Goal: Task Accomplishment & Management: Manage account settings

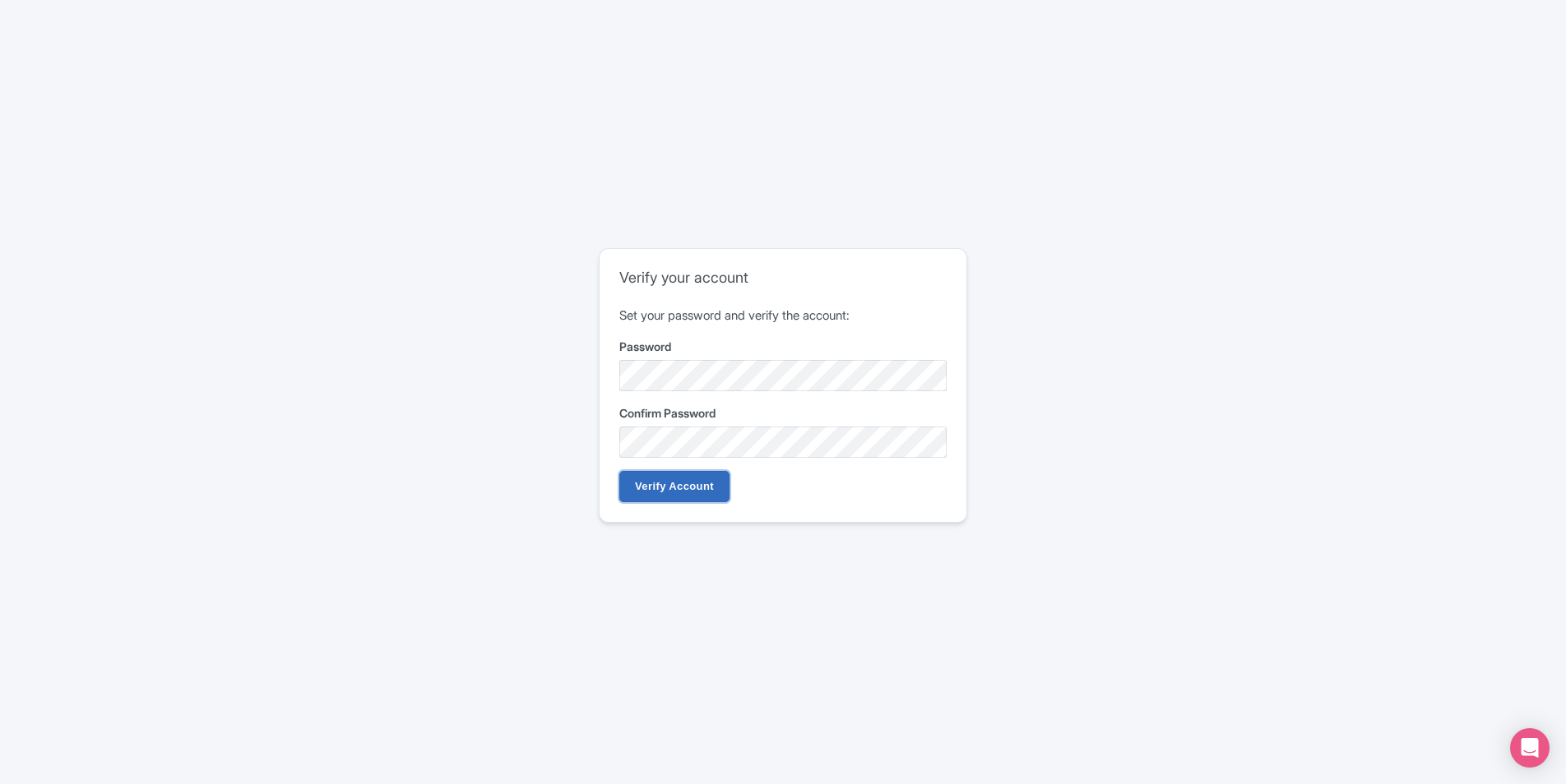
click at [655, 484] on input "Verify Account" at bounding box center [674, 486] width 110 height 31
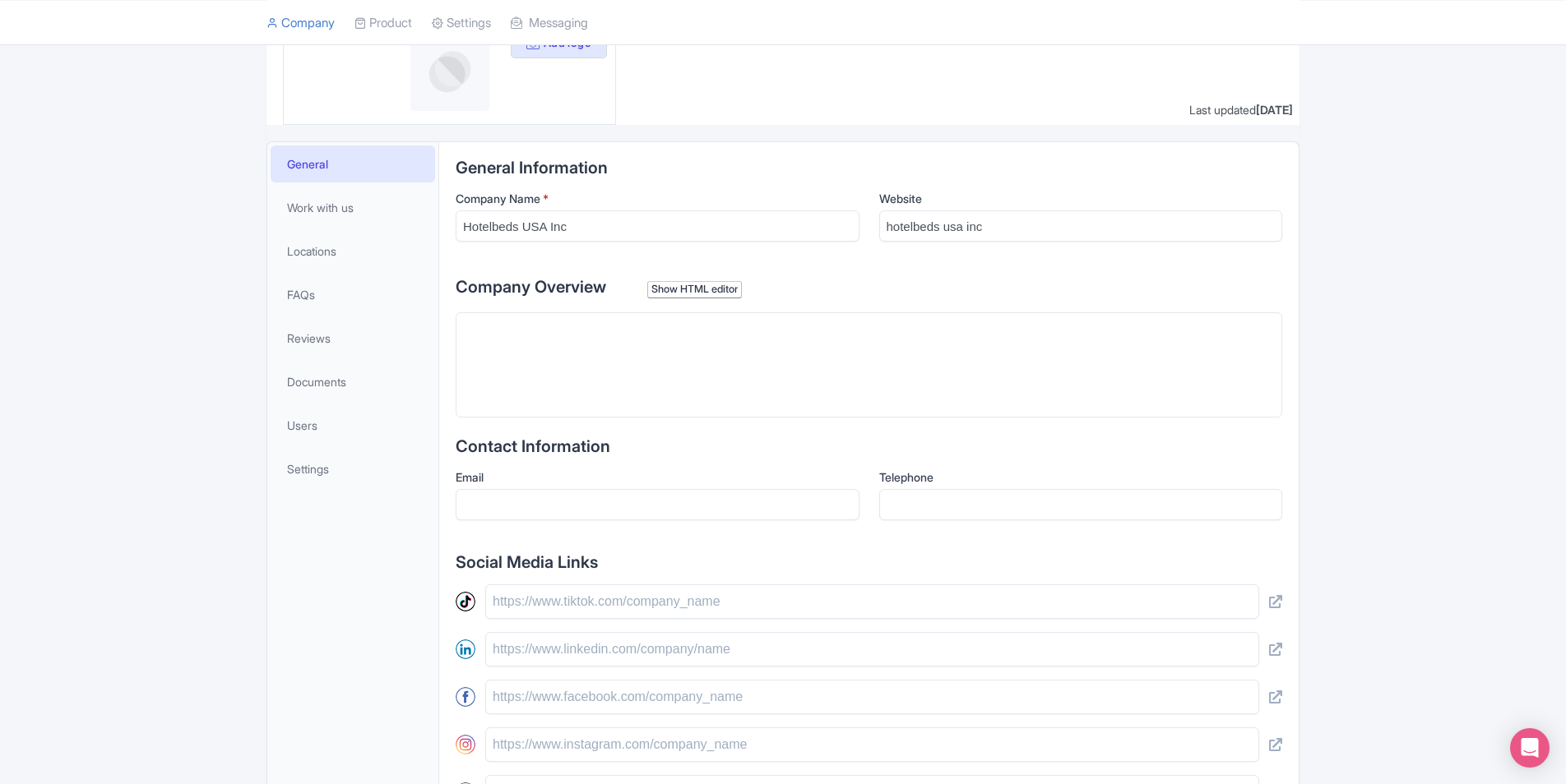
scroll to position [246, 0]
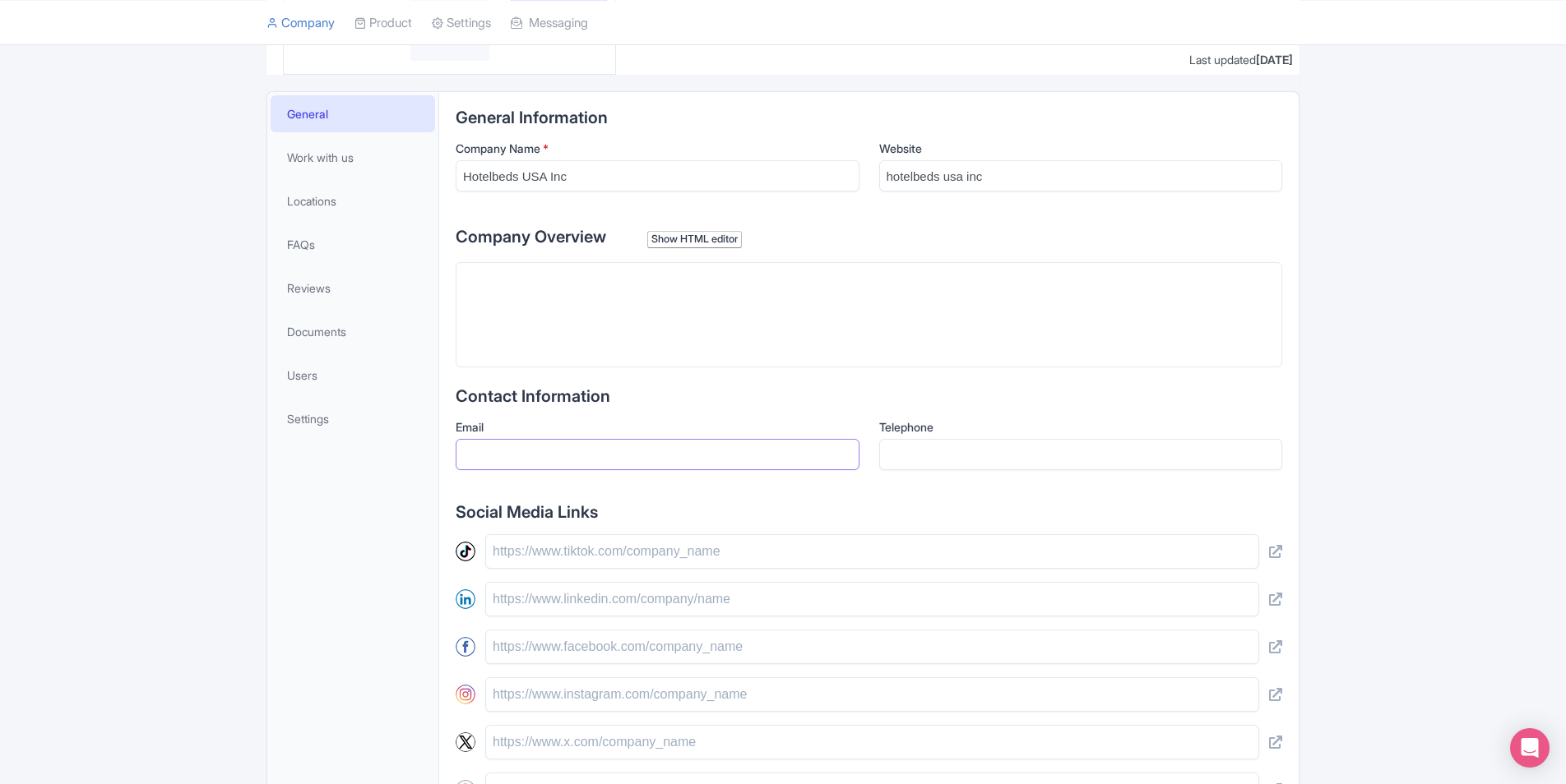
click at [535, 457] on input "Email" at bounding box center [657, 455] width 404 height 31
click at [598, 451] on input "g.muenzmay@hotelbeds.com" at bounding box center [657, 455] width 404 height 31
type input "g.muenzmay@hbxgroup.com"
click at [940, 459] on input "Telephone" at bounding box center [1081, 455] width 404 height 31
type input "407-780-5757"
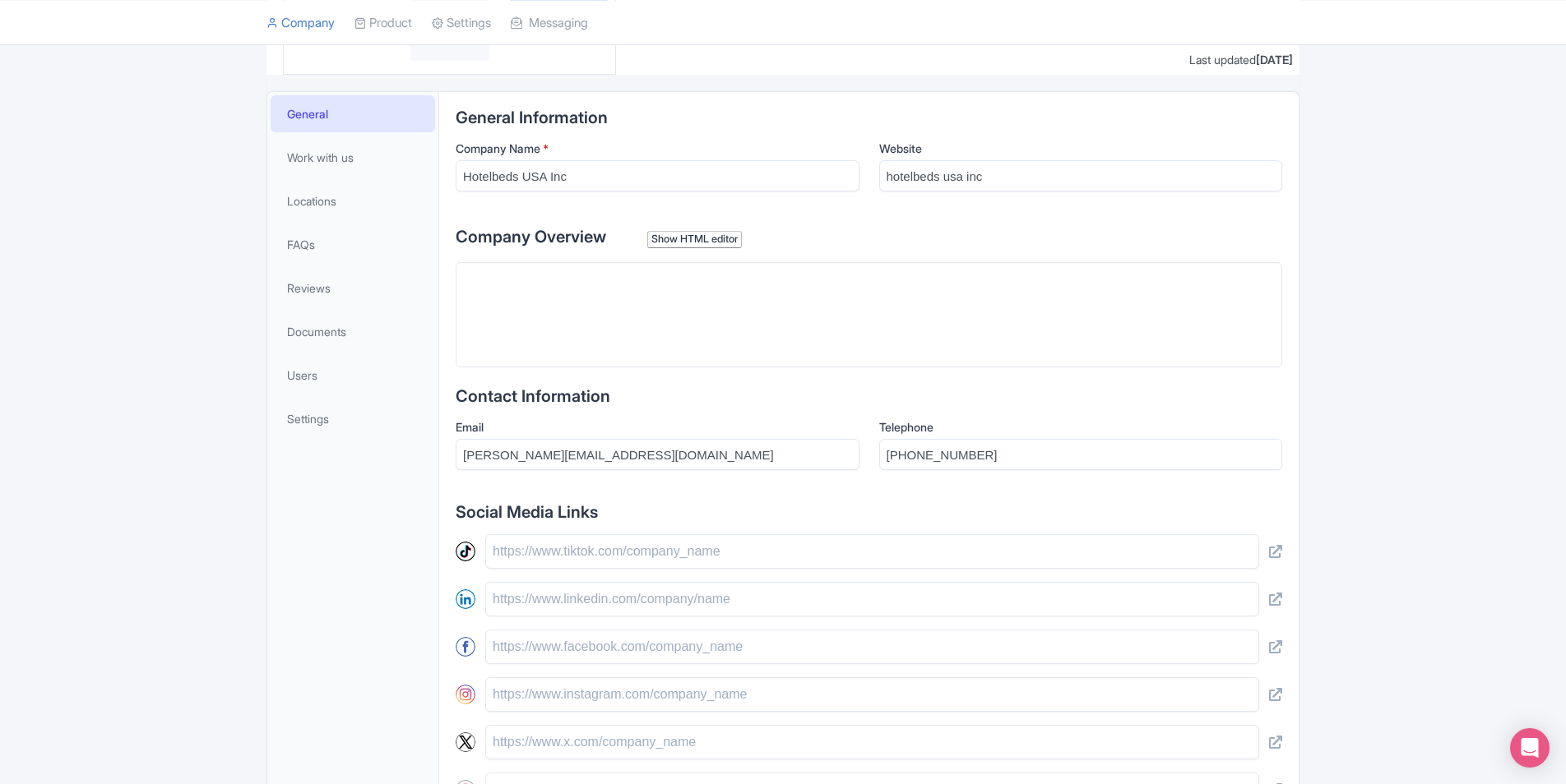
click at [792, 497] on div "General Information Company Name * Hotelbeds USA Inc Website hotelbeds usa inc …" at bounding box center [868, 498] width 826 height 780
click at [628, 290] on trix-editor at bounding box center [868, 315] width 826 height 105
paste trix-editor "<div><strong>Hotelbeds' story is one of innovation, growth and diversification<…"
type trix-editor "<div><strong>Hotelbeds' story is one of innovation, growth and diversification<…"
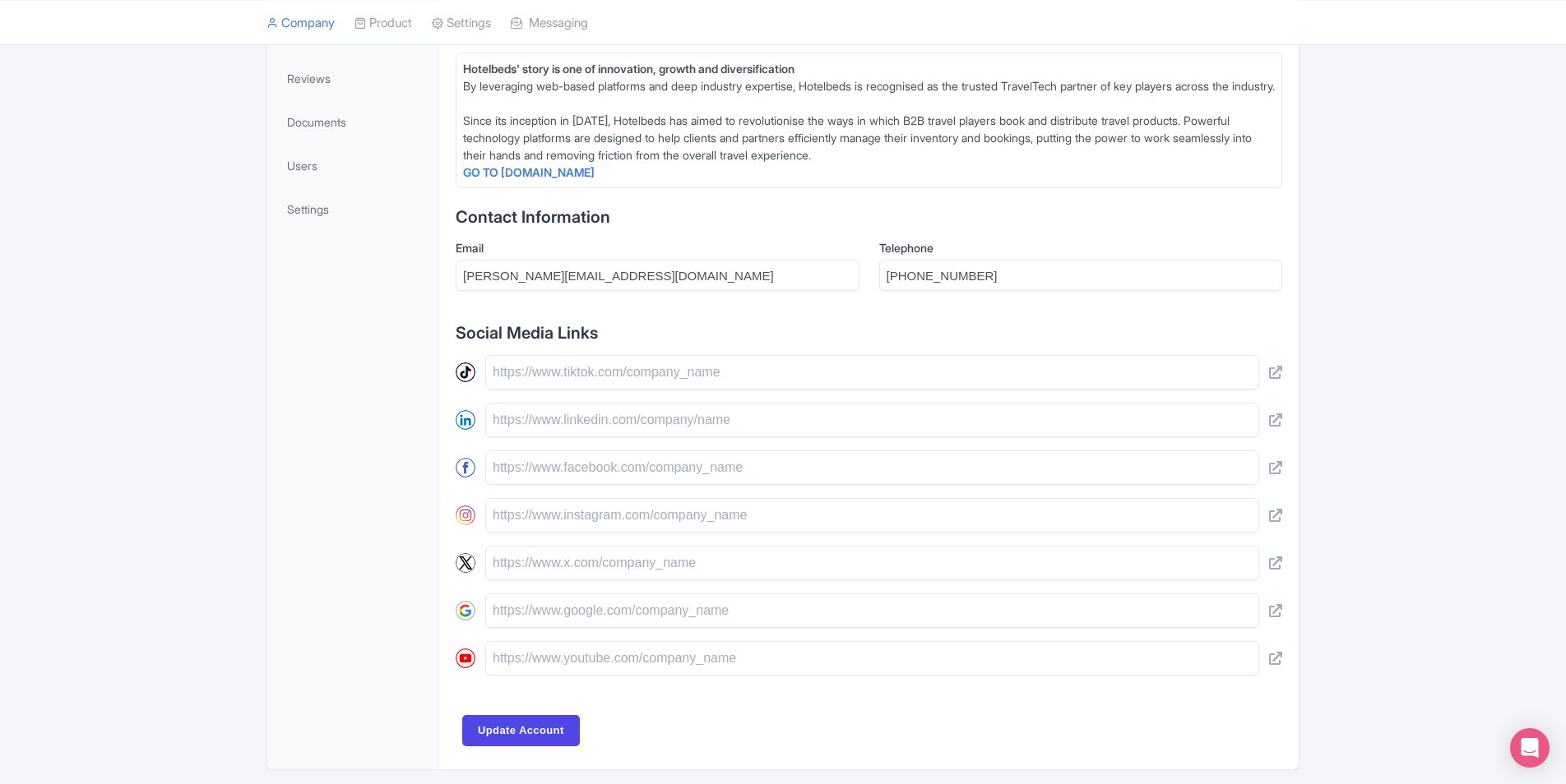
scroll to position [493, 0]
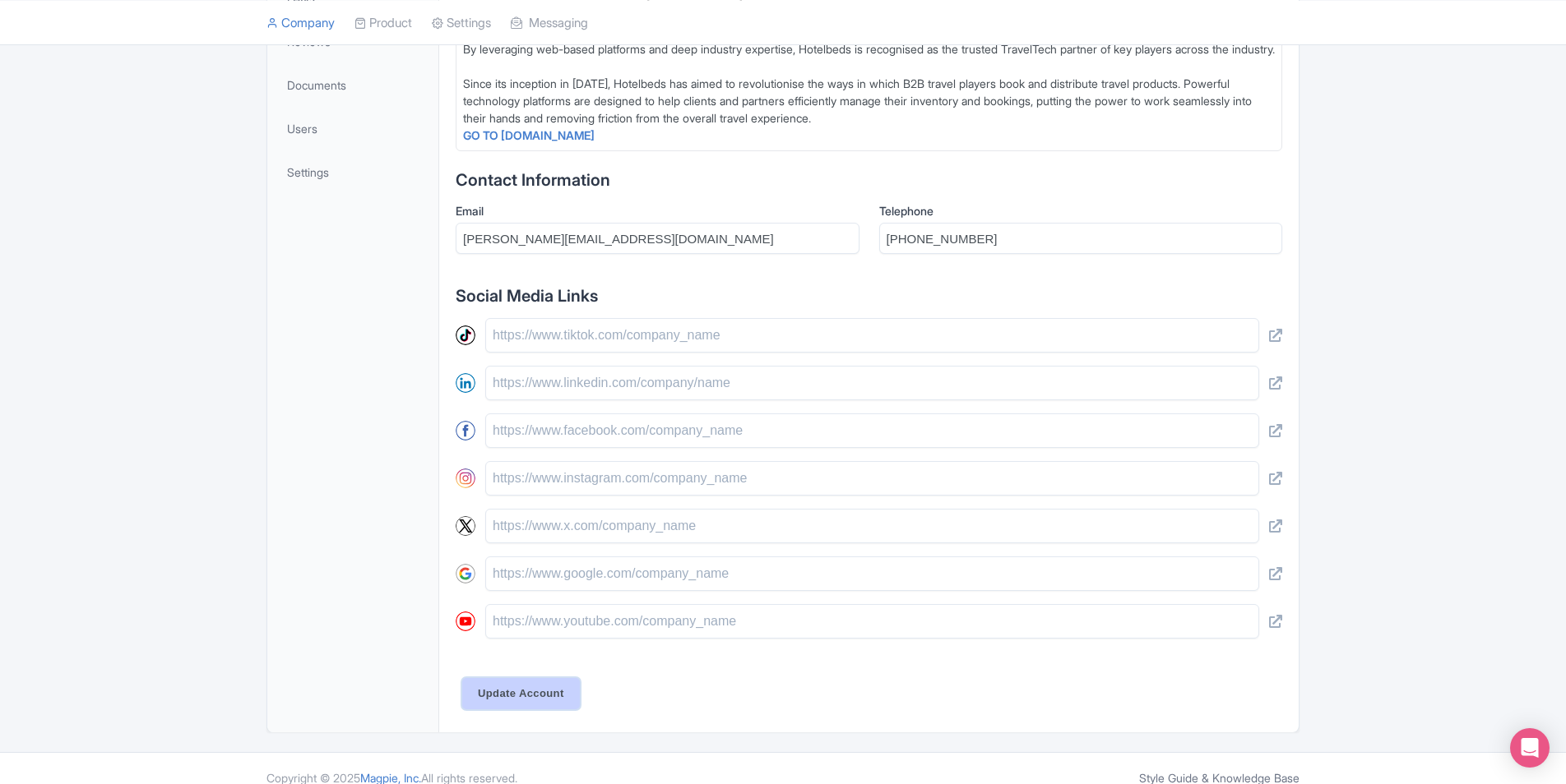
click at [520, 709] on input "Update Account" at bounding box center [521, 693] width 118 height 31
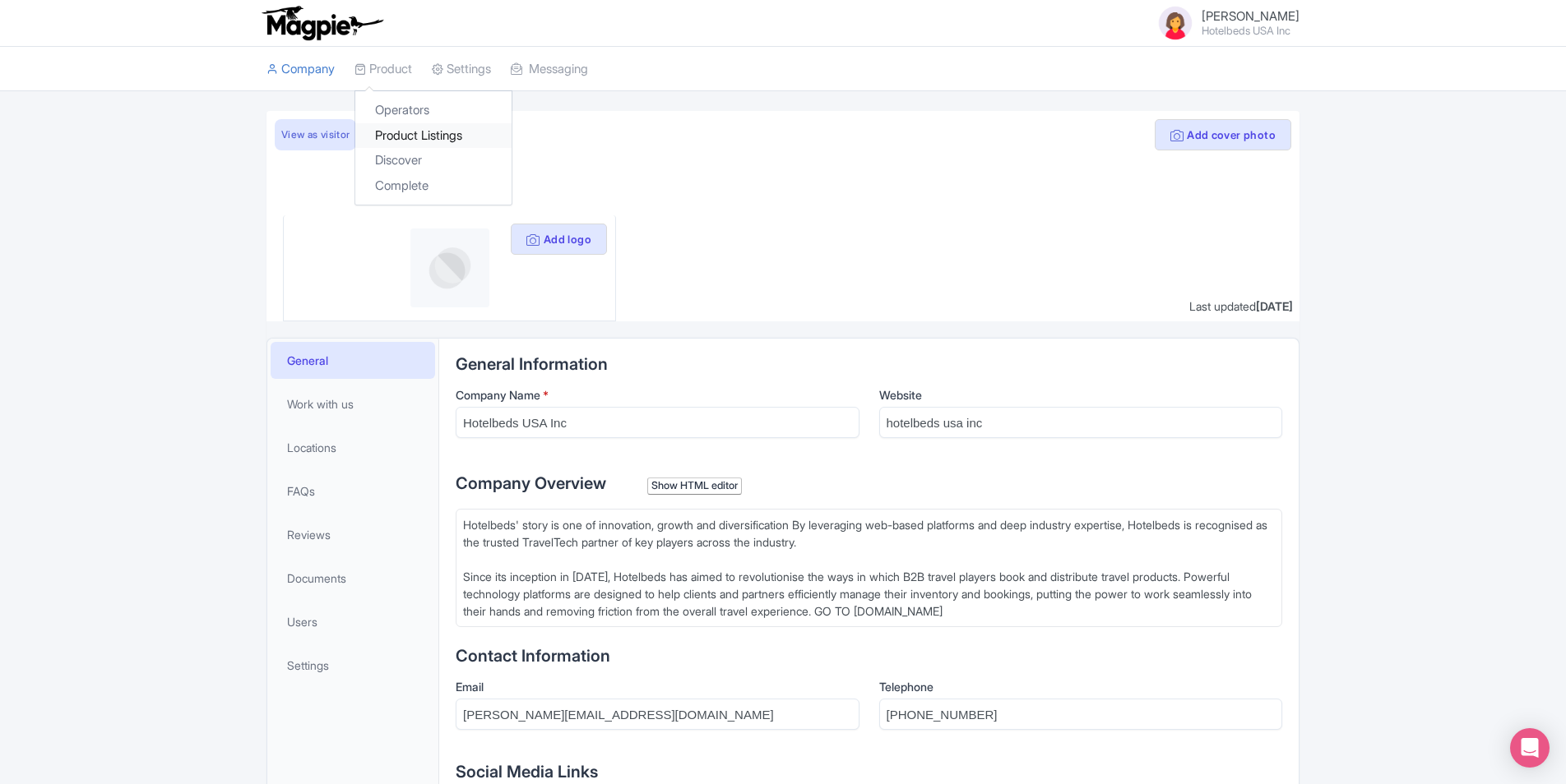
click at [393, 138] on link "Product Listings" at bounding box center [433, 136] width 156 height 26
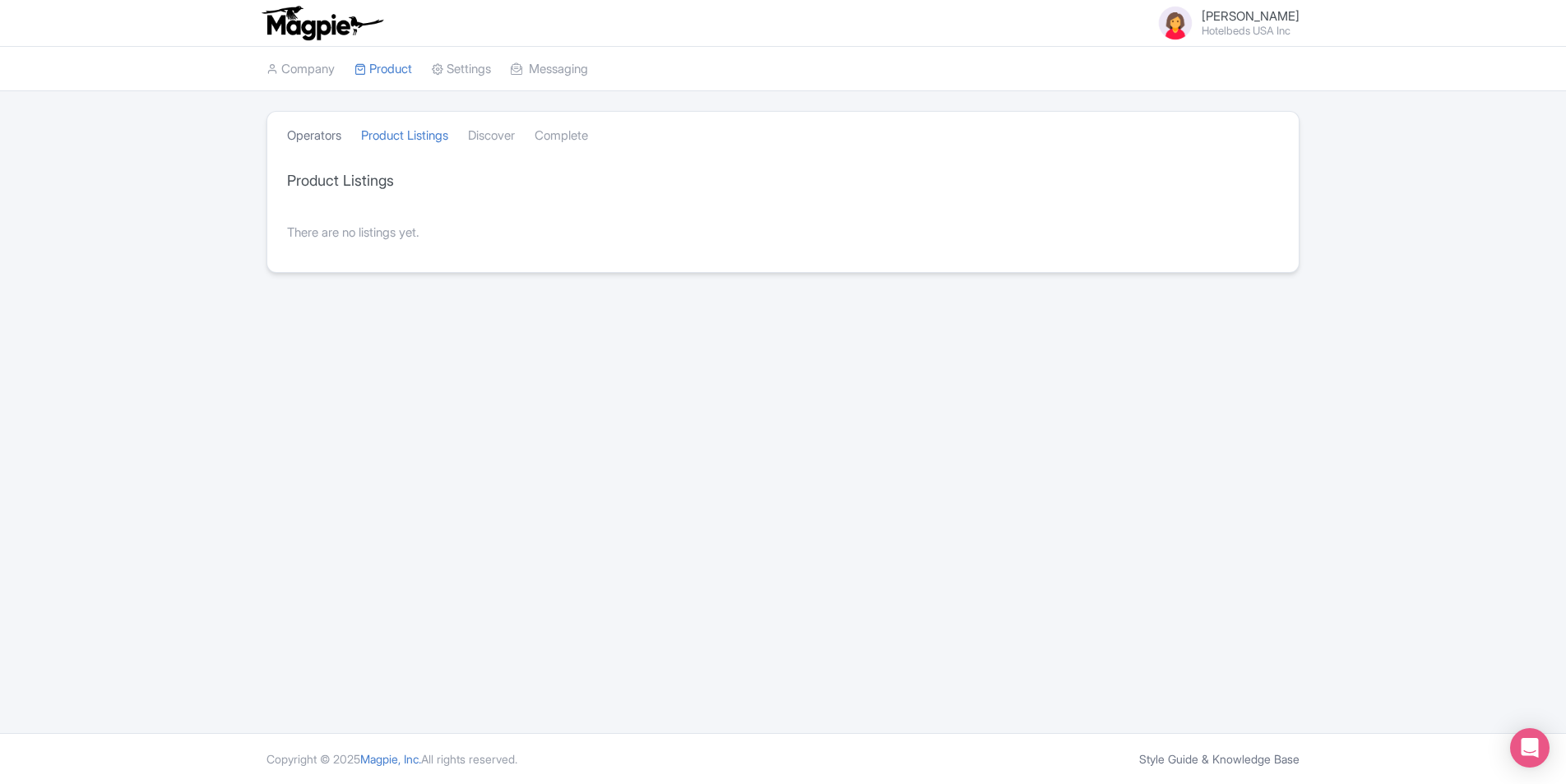
click at [292, 145] on link "Operators" at bounding box center [314, 136] width 54 height 46
click at [295, 139] on link "Operators" at bounding box center [314, 136] width 54 height 46
click at [320, 63] on link "Company" at bounding box center [300, 69] width 68 height 46
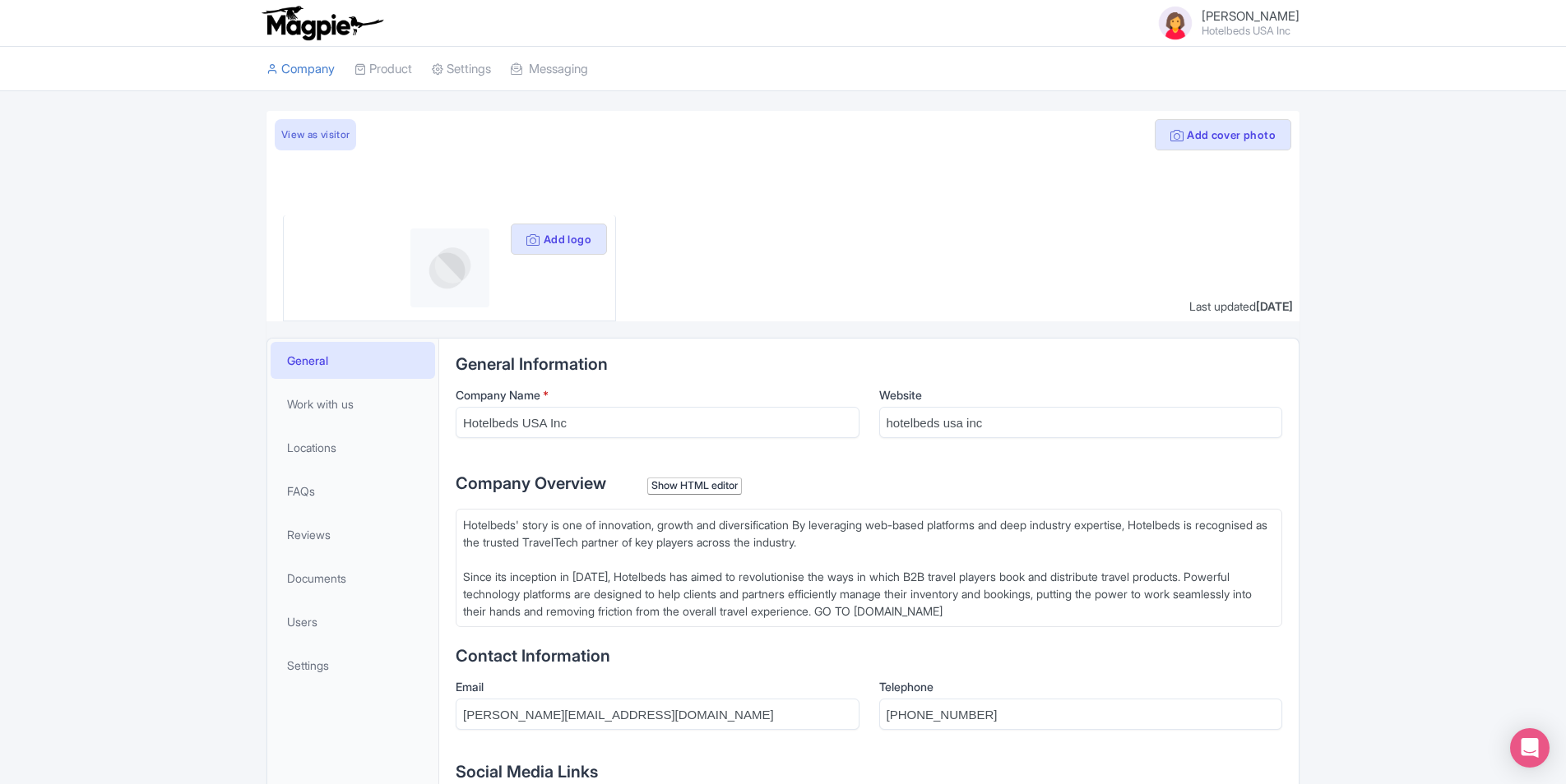
click at [300, 14] on img at bounding box center [322, 23] width 128 height 37
click at [1169, 23] on img at bounding box center [1175, 23] width 39 height 39
click at [1175, 120] on link "Sign out" at bounding box center [1220, 122] width 156 height 26
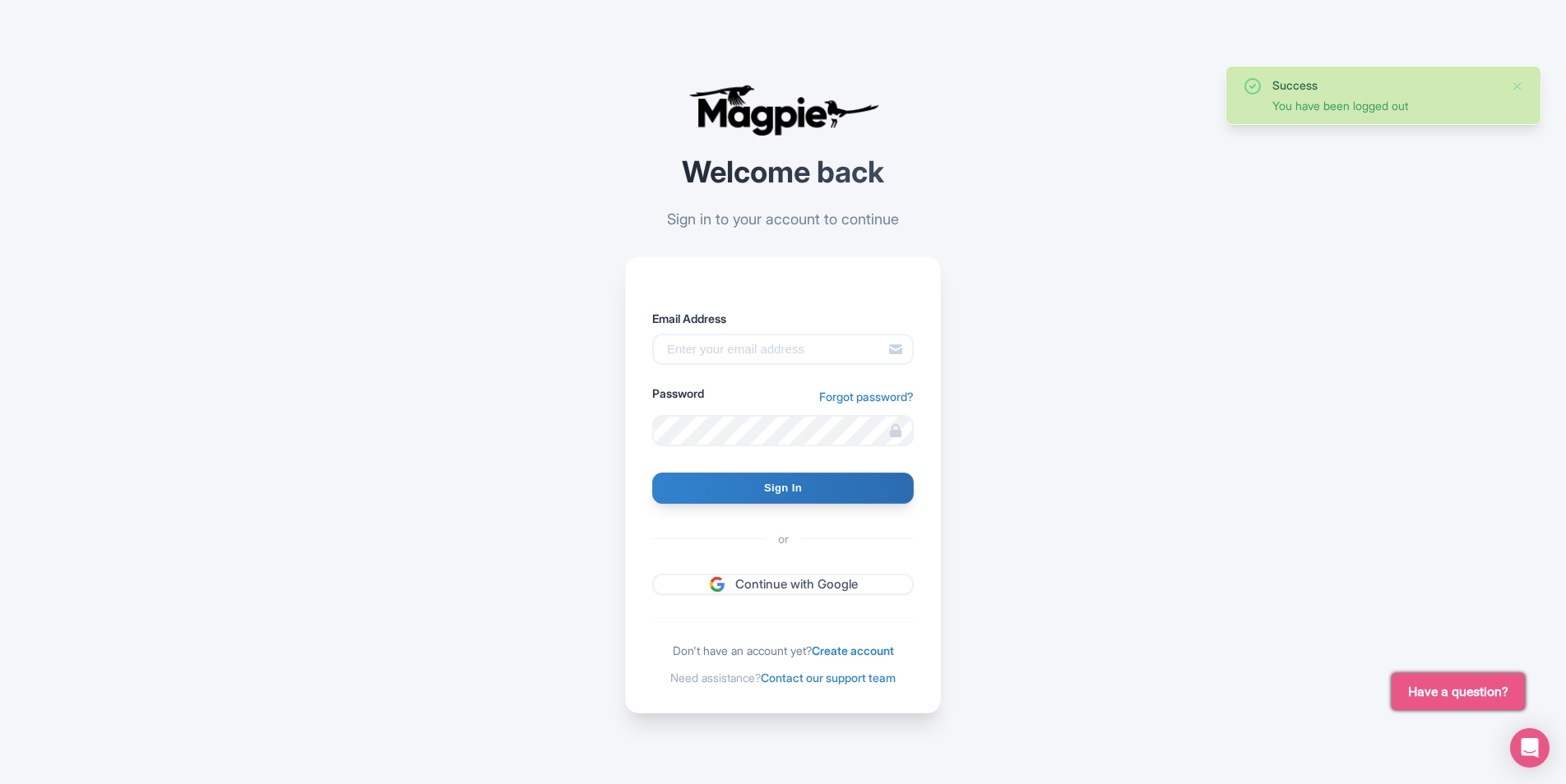
click at [786, 109] on img at bounding box center [783, 110] width 197 height 53
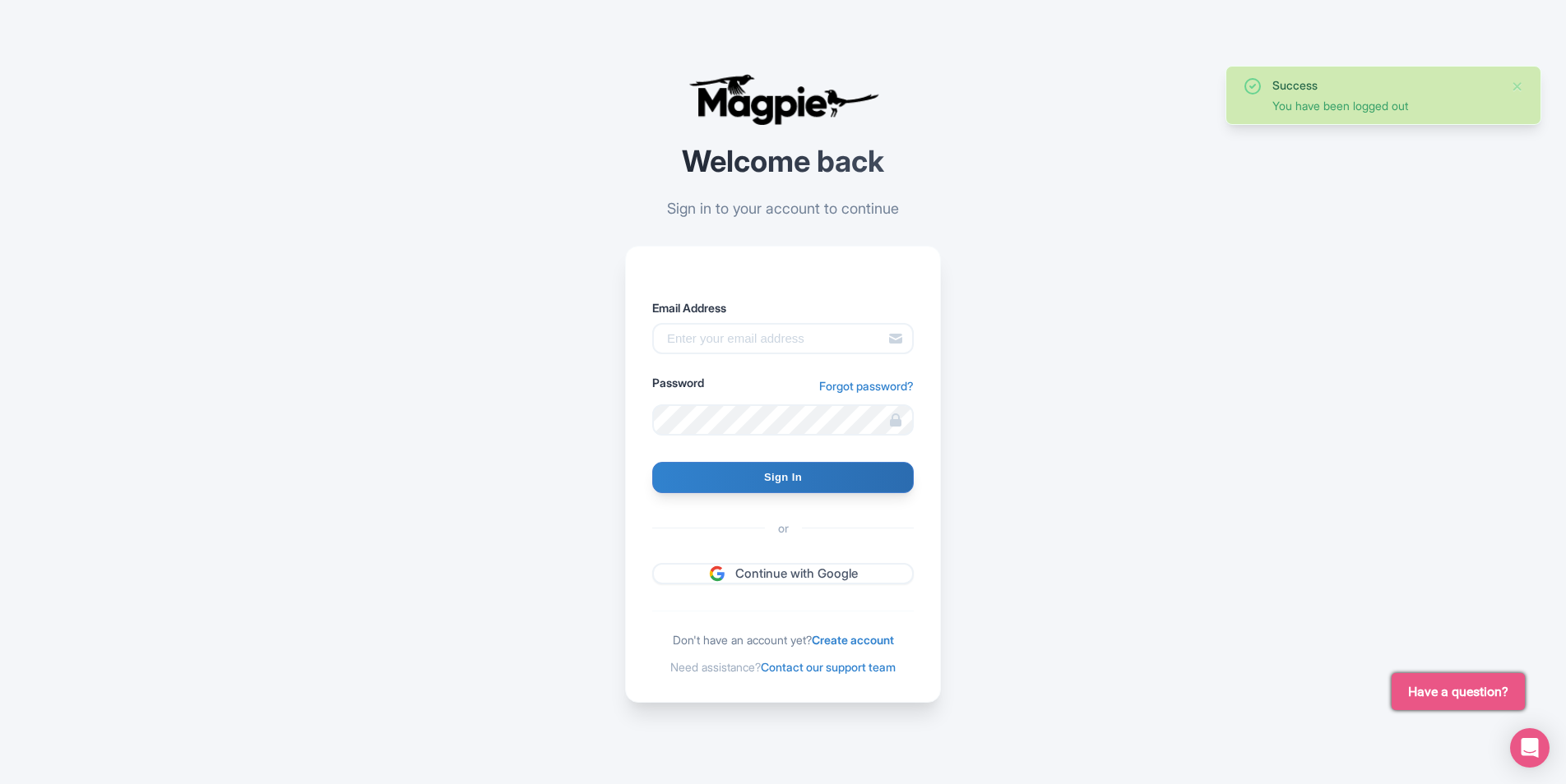
scroll to position [14, 0]
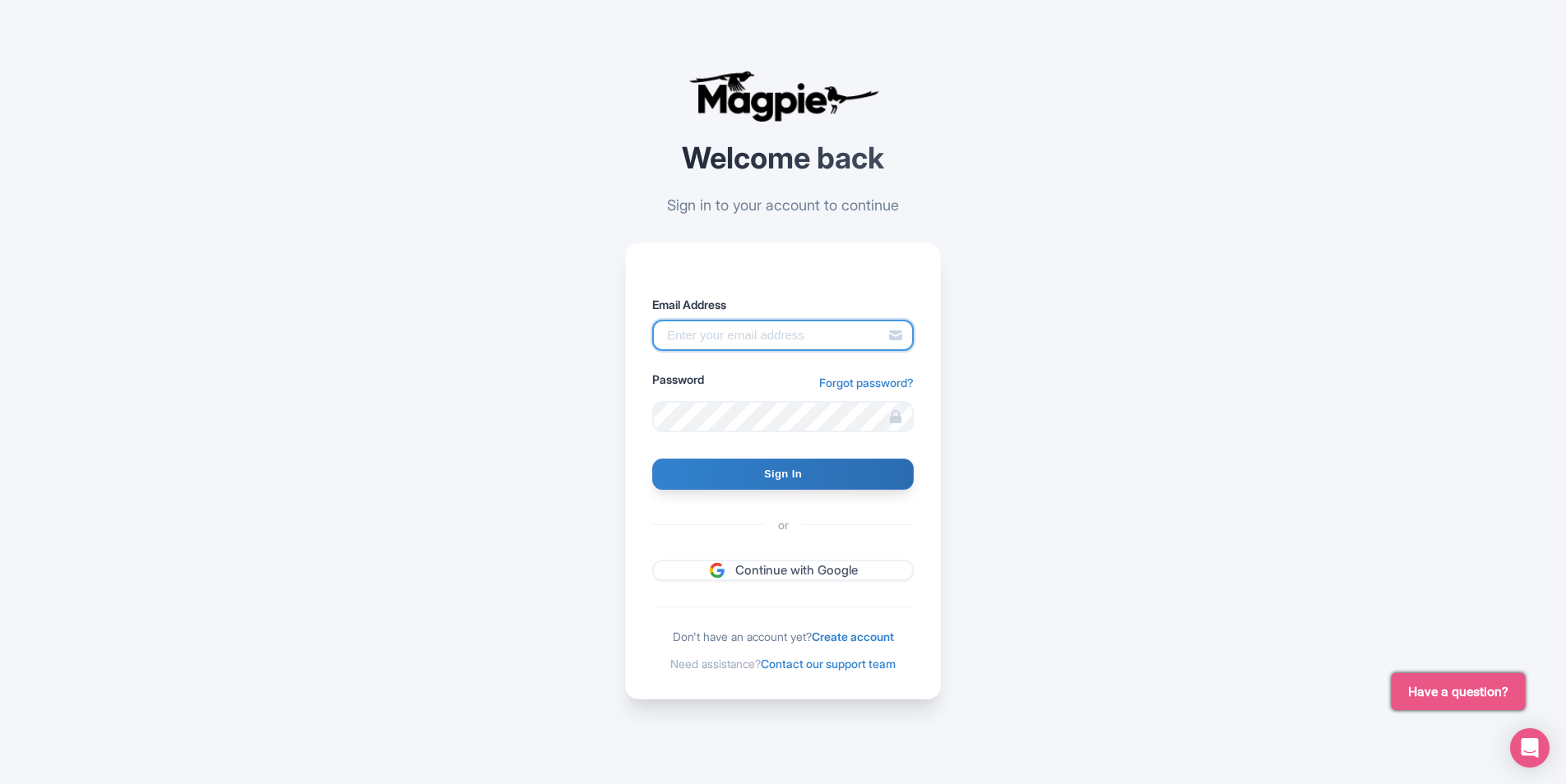
click at [783, 327] on input "Email Address" at bounding box center [783, 335] width 262 height 31
click at [768, 576] on link "Continue with Google" at bounding box center [783, 571] width 262 height 22
